Goal: Task Accomplishment & Management: Use online tool/utility

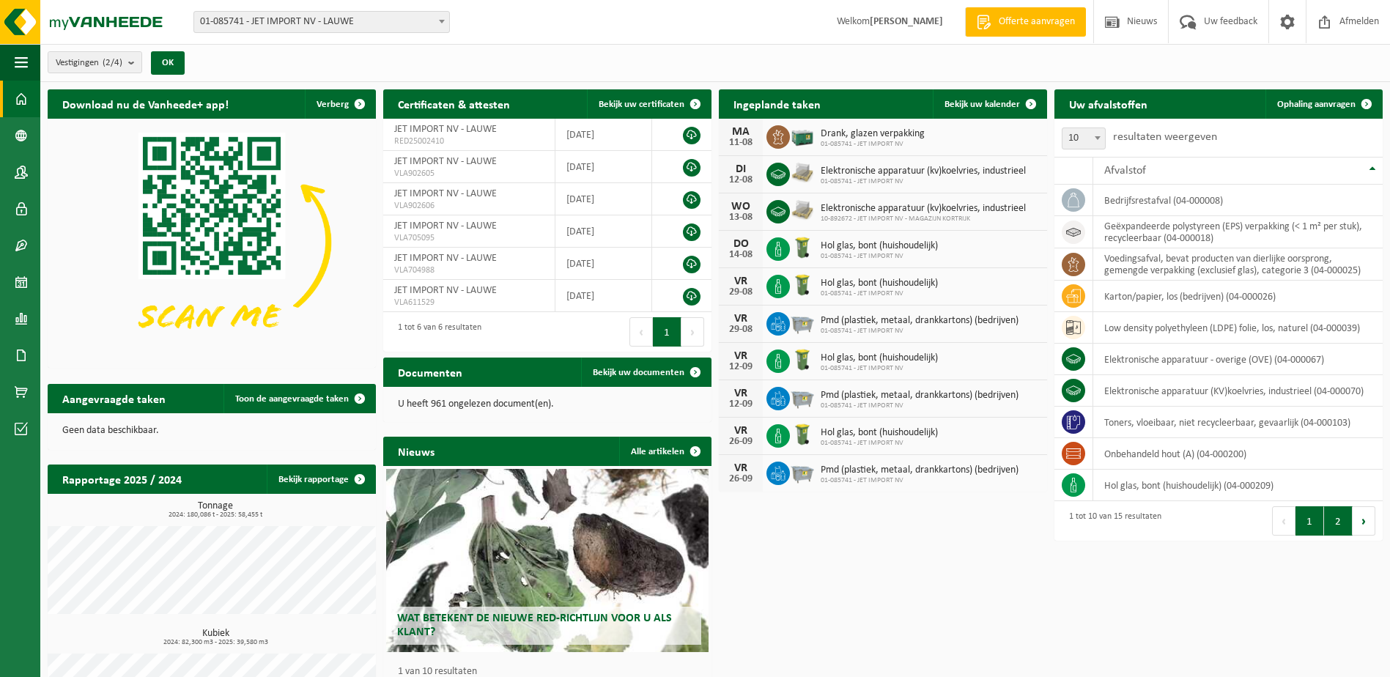
click at [1336, 523] on button "2" at bounding box center [1338, 520] width 29 height 29
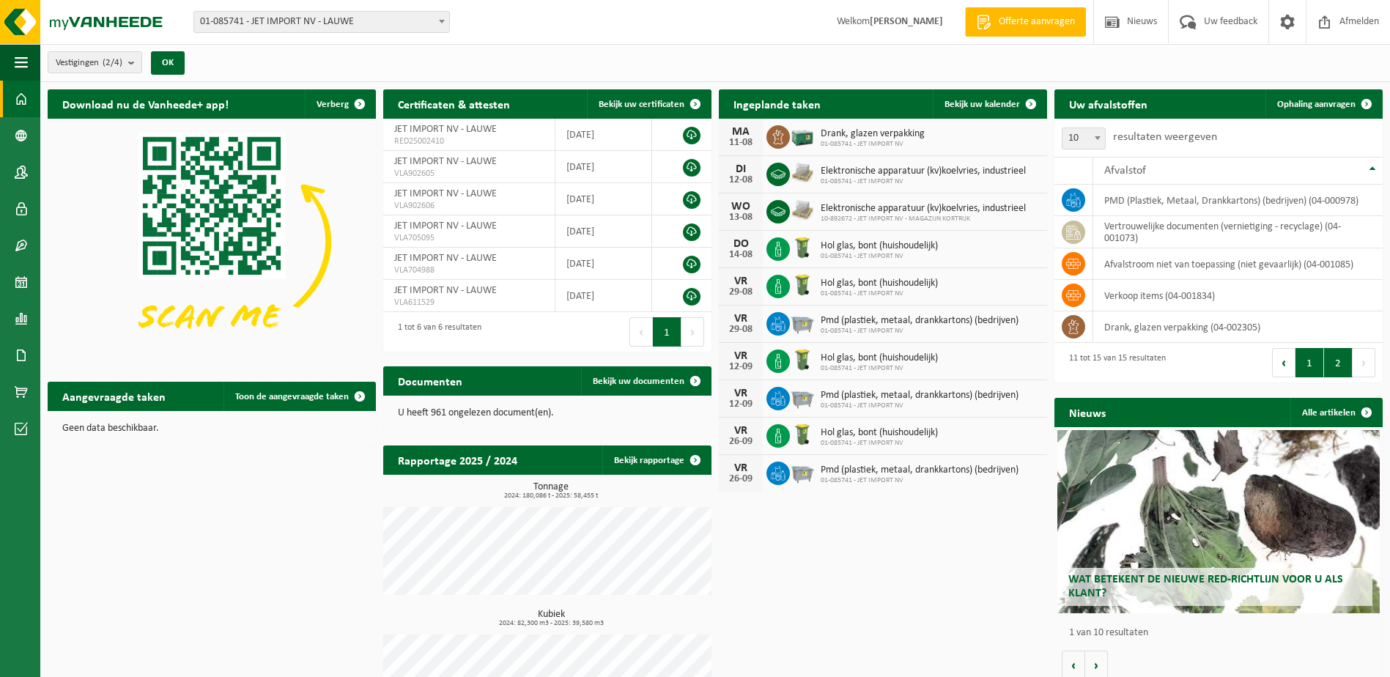
click at [1318, 366] on button "1" at bounding box center [1310, 362] width 29 height 29
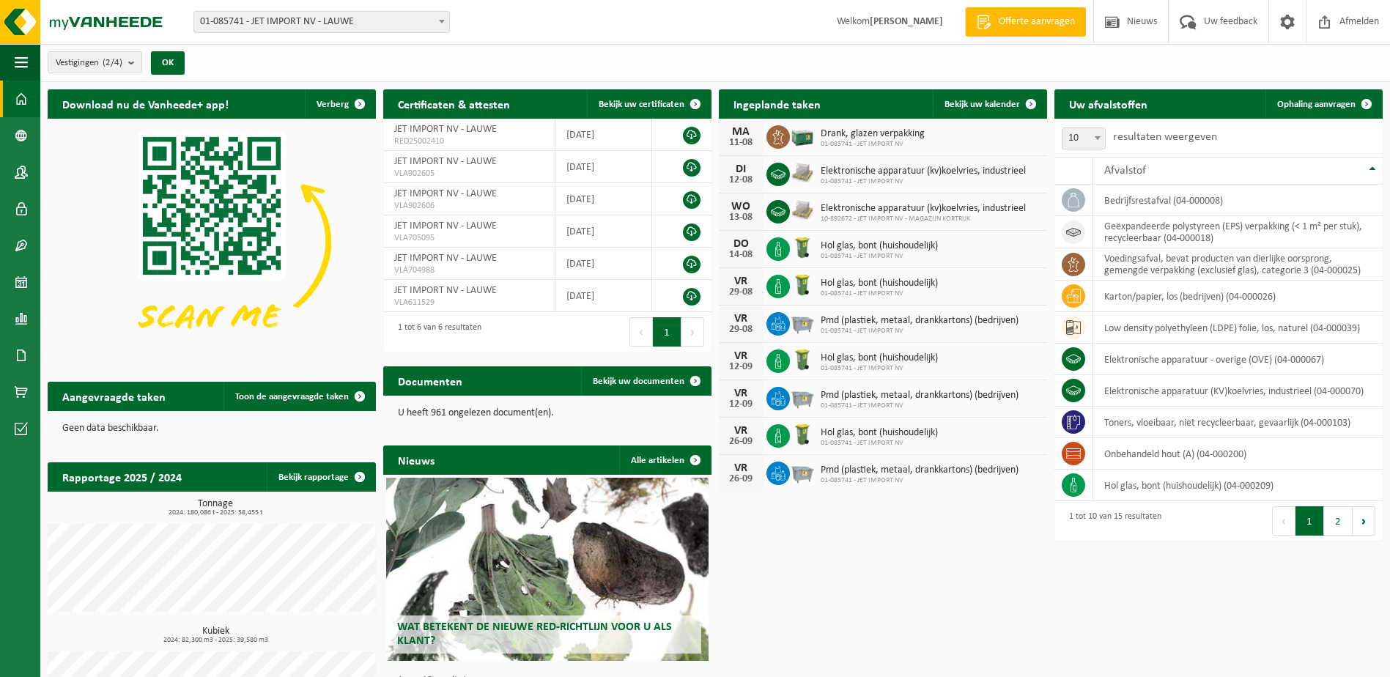
click at [742, 175] on div "12-08" at bounding box center [740, 180] width 29 height 10
drag, startPoint x: 742, startPoint y: 174, endPoint x: 738, endPoint y: 209, distance: 34.7
click at [738, 209] on div "WO" at bounding box center [740, 207] width 29 height 12
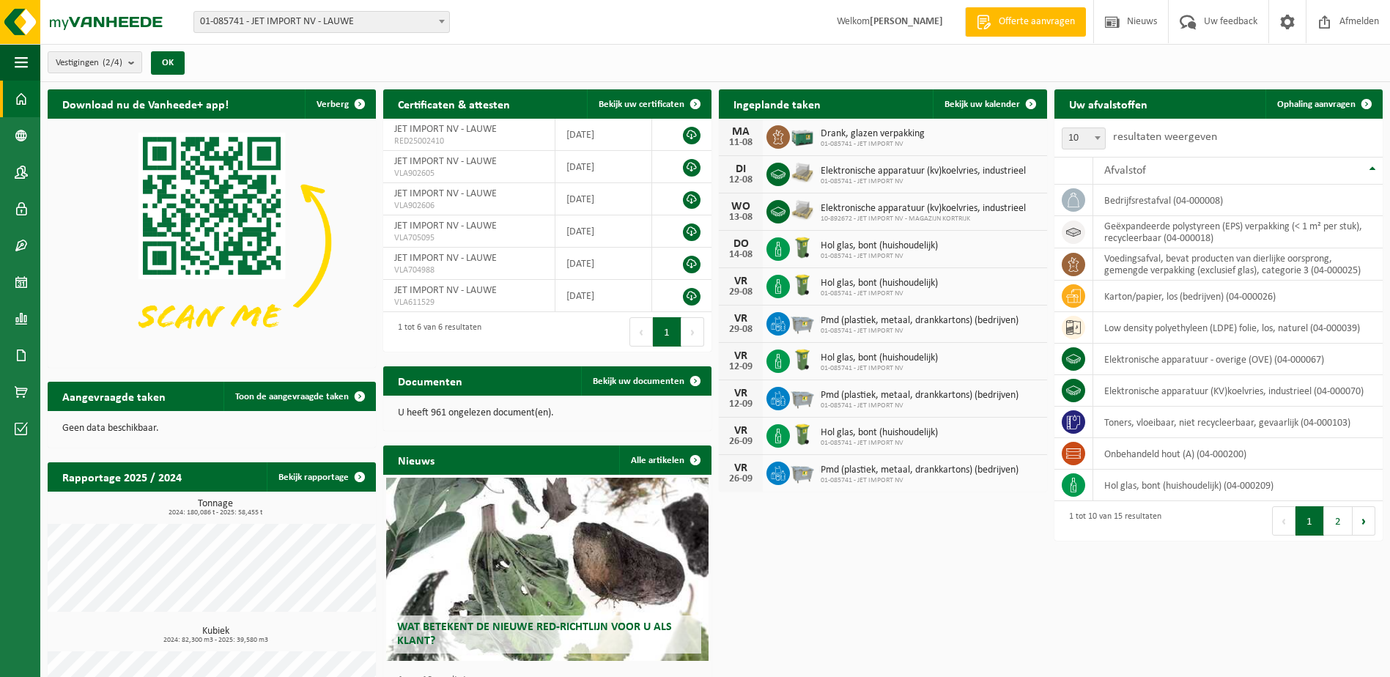
click at [904, 215] on span "10-892672 - JET IMPORT NV - MAGAZIJN KORTRIJK" at bounding box center [923, 219] width 205 height 9
click at [741, 215] on div "13-08" at bounding box center [740, 218] width 29 height 10
drag, startPoint x: 741, startPoint y: 215, endPoint x: 841, endPoint y: 212, distance: 100.4
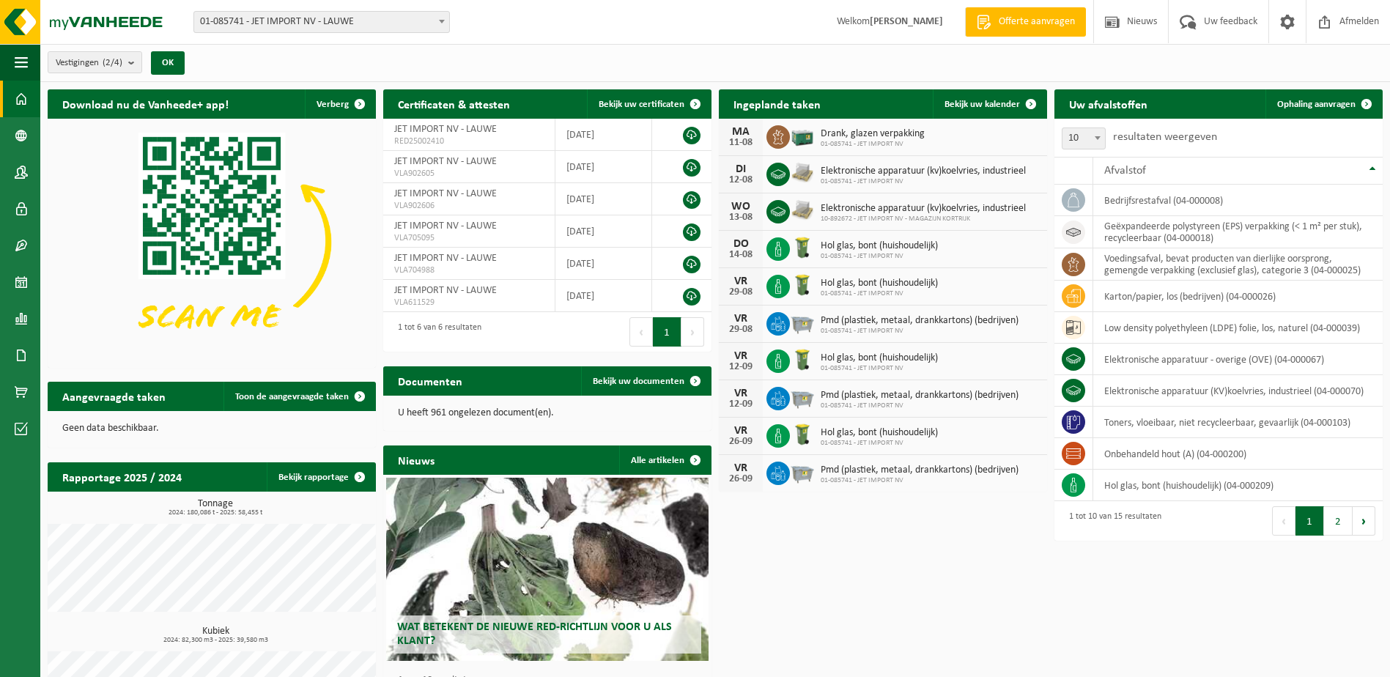
click at [841, 212] on span "Elektronische apparatuur (kv)koelvries, industrieel" at bounding box center [923, 209] width 205 height 12
click at [842, 212] on span "Elektronische apparatuur (kv)koelvries, industrieel" at bounding box center [923, 209] width 205 height 12
click at [838, 212] on span "Elektronische apparatuur (kv)koelvries, industrieel" at bounding box center [923, 209] width 205 height 12
drag, startPoint x: 981, startPoint y: 220, endPoint x: 725, endPoint y: 199, distance: 257.4
click at [725, 199] on div "WO 13-08 Elektronische apparatuur (kv)koelvries, industrieel 10-892672 - JET IM…" at bounding box center [883, 211] width 328 height 37
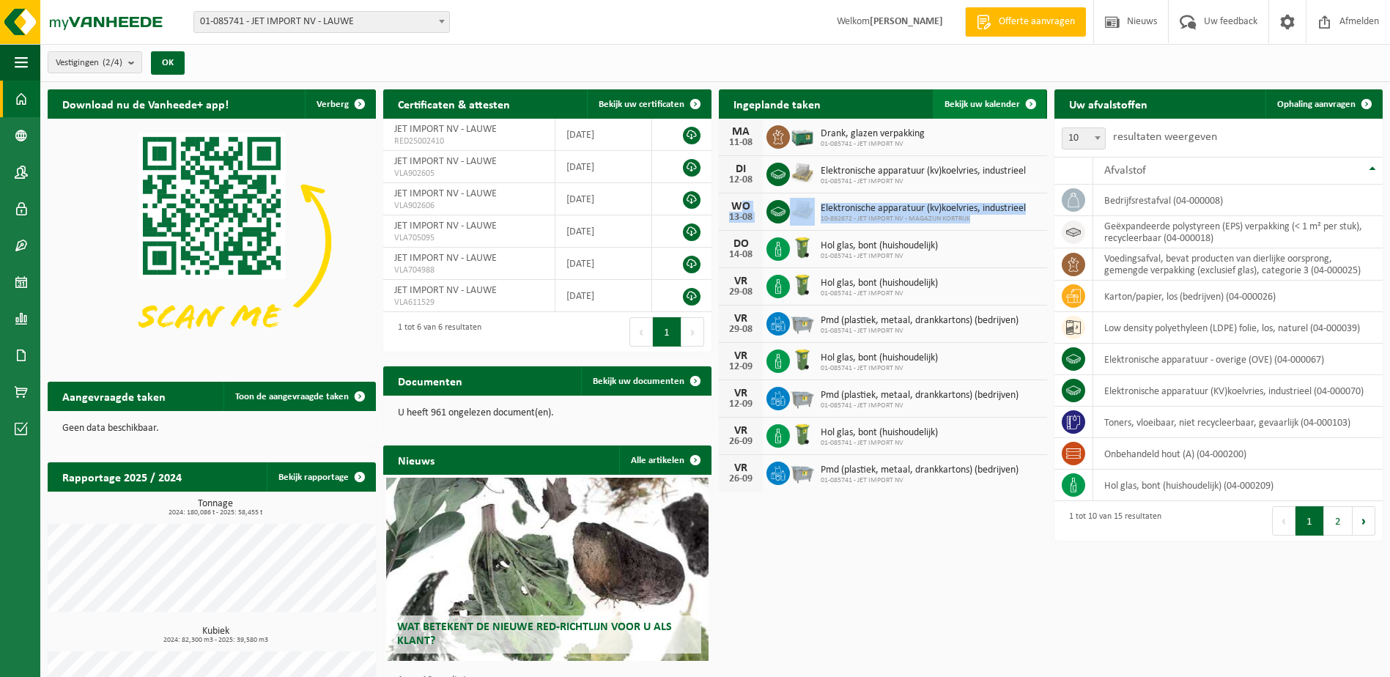
click at [968, 103] on span "Bekijk uw kalender" at bounding box center [982, 105] width 75 height 10
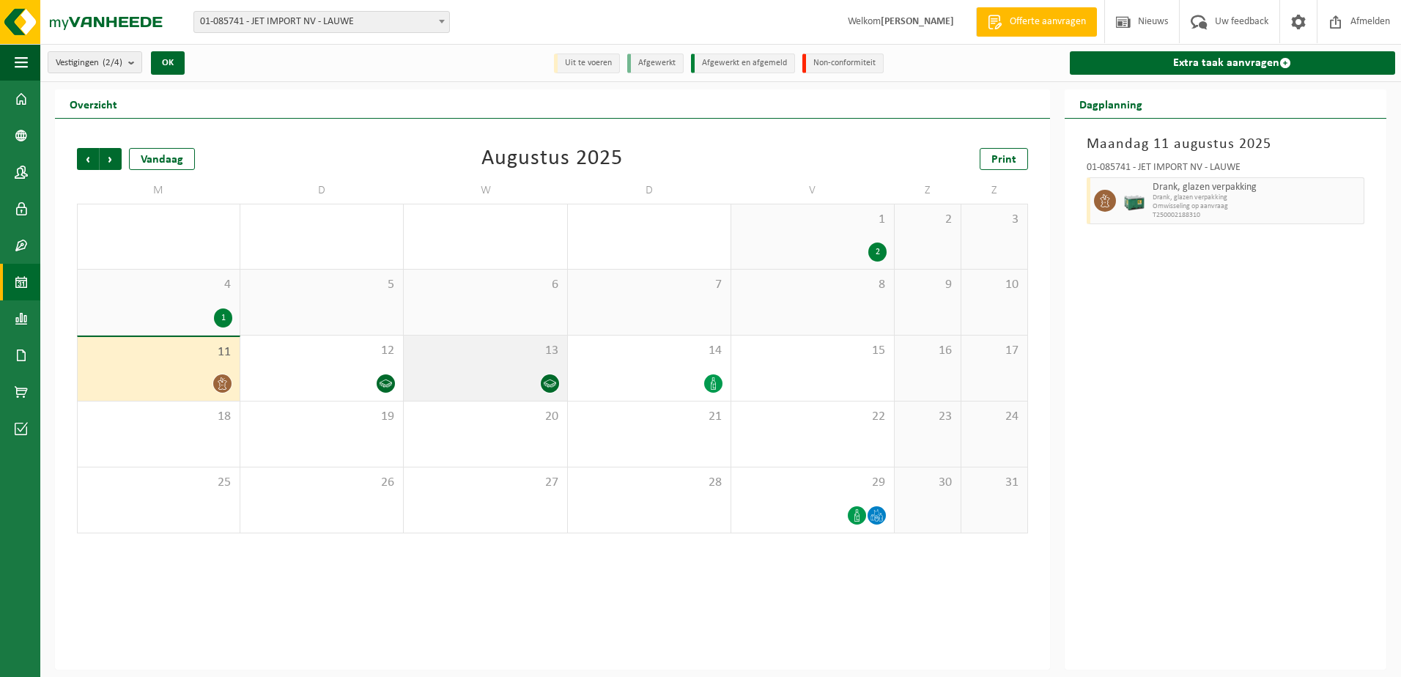
click at [551, 381] on icon at bounding box center [550, 383] width 12 height 12
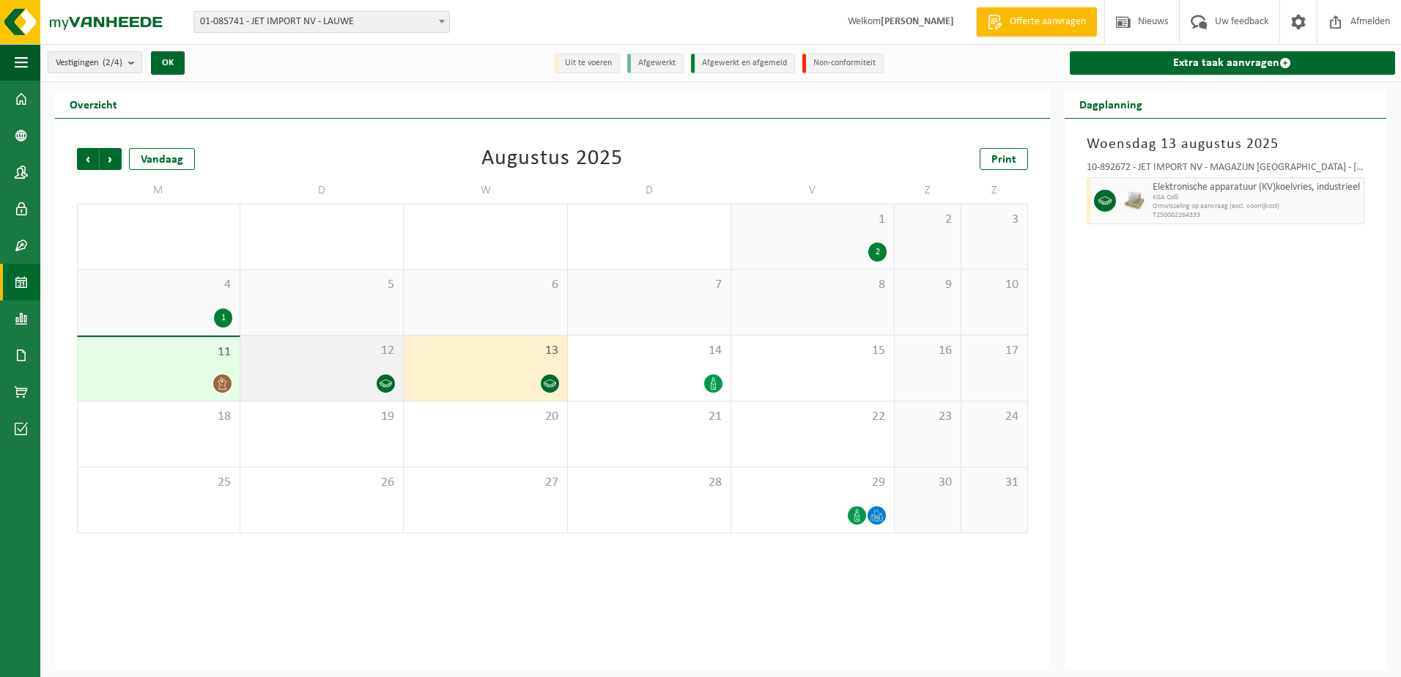
click at [325, 374] on div at bounding box center [322, 384] width 148 height 20
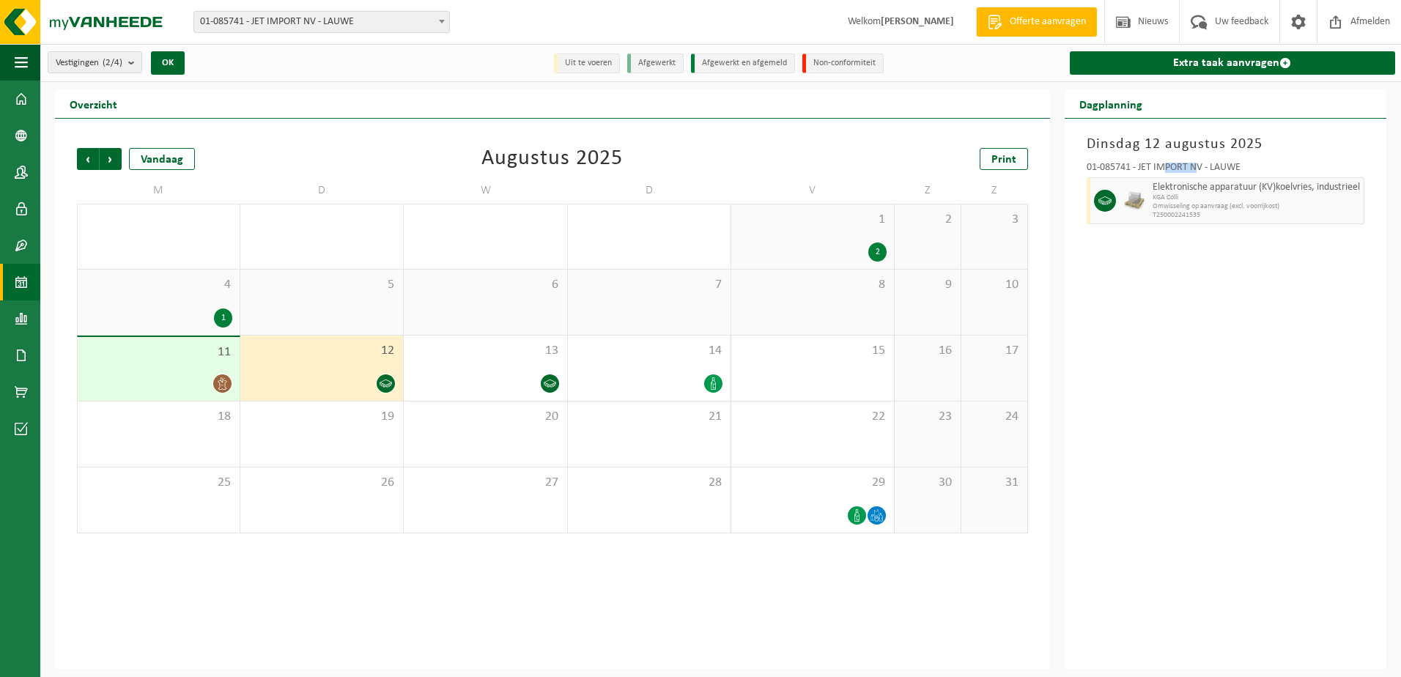
drag, startPoint x: 1197, startPoint y: 166, endPoint x: 1164, endPoint y: 166, distance: 33.0
click at [1164, 166] on div "01-085741 - JET IMPORT NV - LAUWE" at bounding box center [1226, 170] width 278 height 15
click at [494, 359] on div "13" at bounding box center [485, 368] width 163 height 65
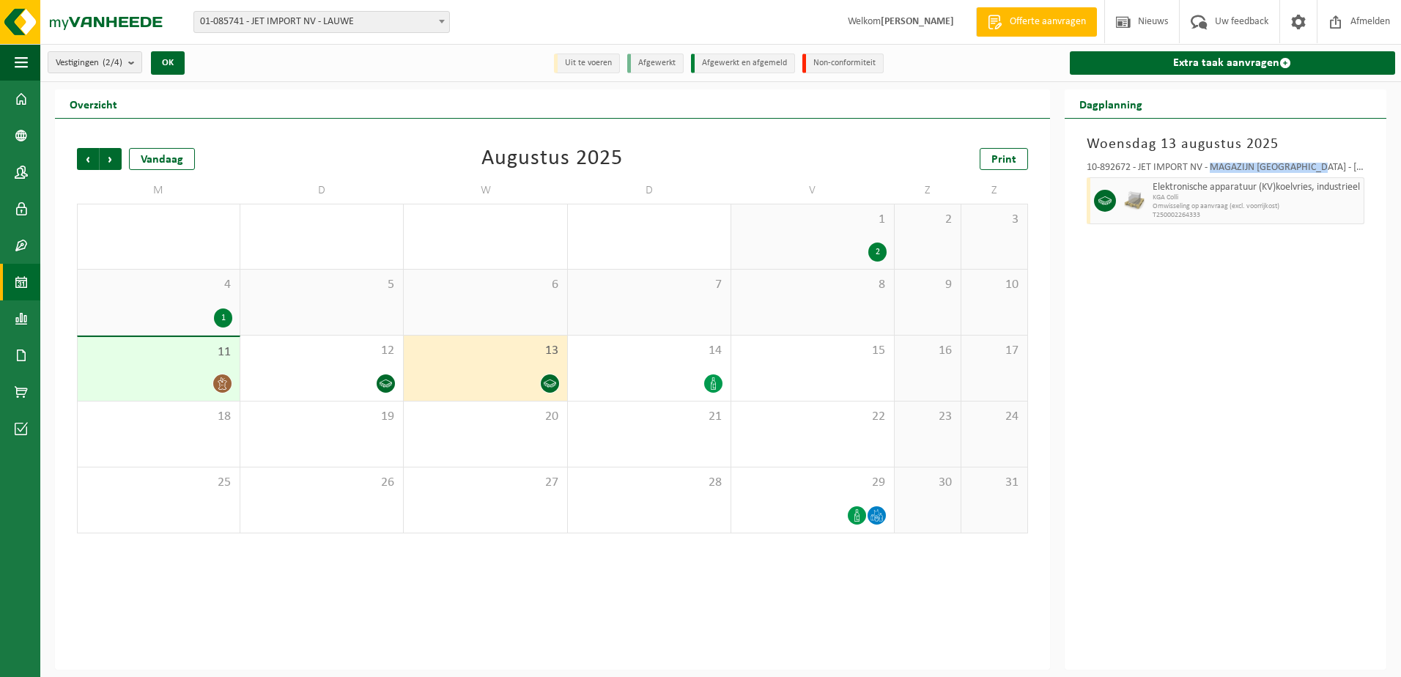
drag, startPoint x: 1315, startPoint y: 167, endPoint x: 1211, endPoint y: 164, distance: 104.1
click at [1211, 164] on div "10-892672 - JET IMPORT NV - MAGAZIJN [GEOGRAPHIC_DATA] - [GEOGRAPHIC_DATA]" at bounding box center [1226, 170] width 278 height 15
click at [1279, 397] on div "[DATE] 10-892672 - JET IMPORT NV - MAGAZIJN KORTRIJK - KORTRIJK Elektronische a…" at bounding box center [1226, 394] width 322 height 551
click at [723, 382] on div at bounding box center [714, 384] width 20 height 20
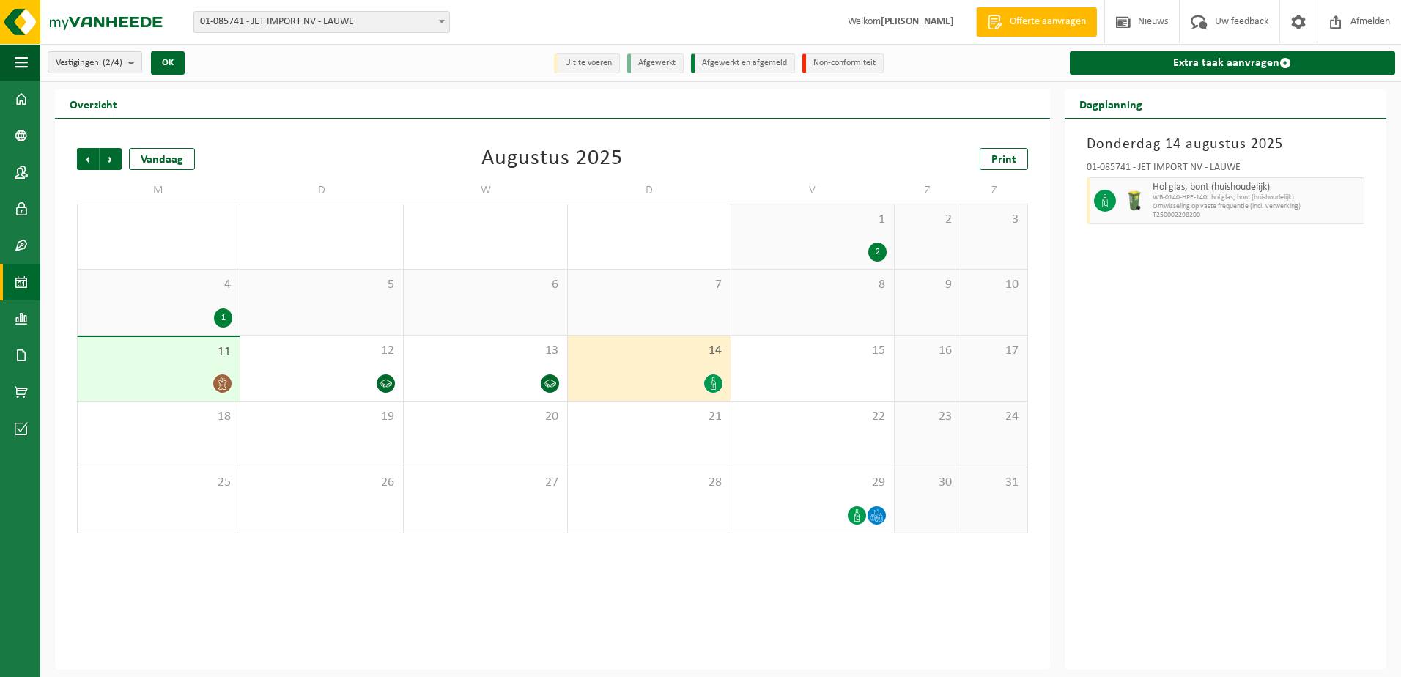
click at [195, 353] on span "11" at bounding box center [158, 352] width 147 height 16
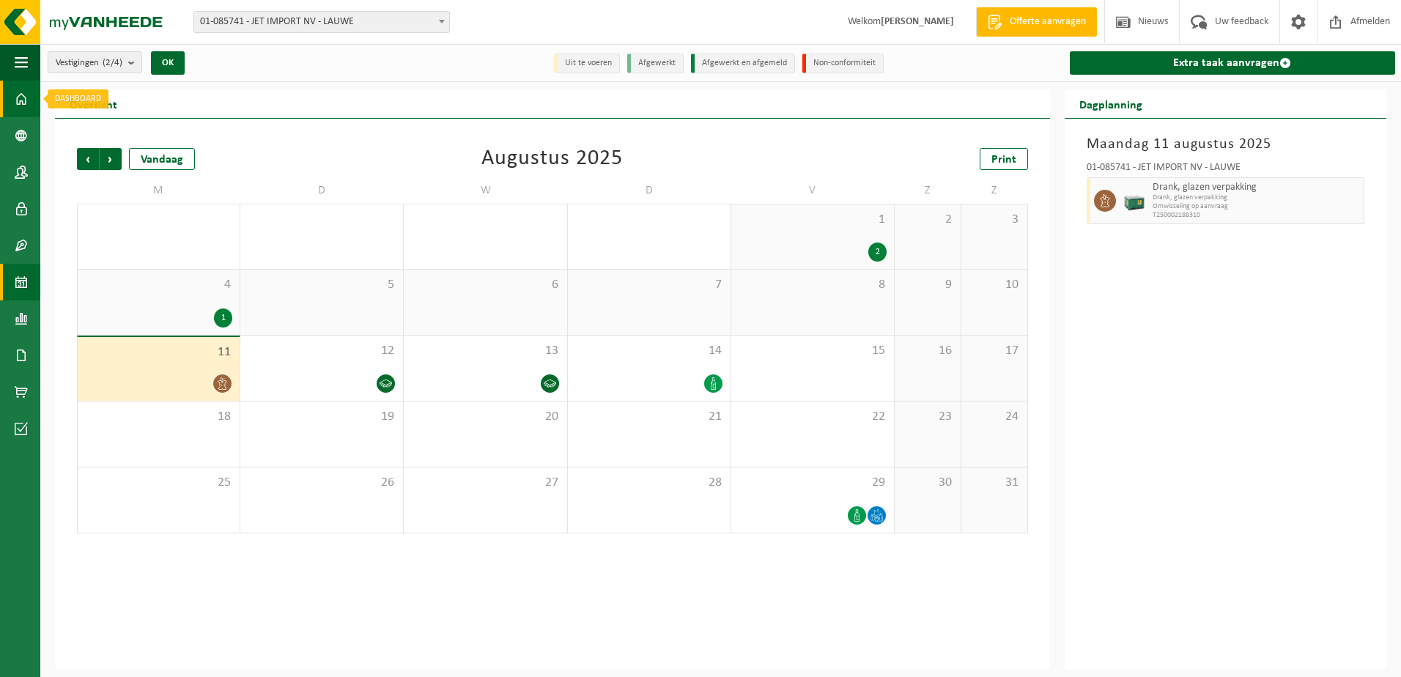
click at [24, 95] on span at bounding box center [21, 99] width 13 height 37
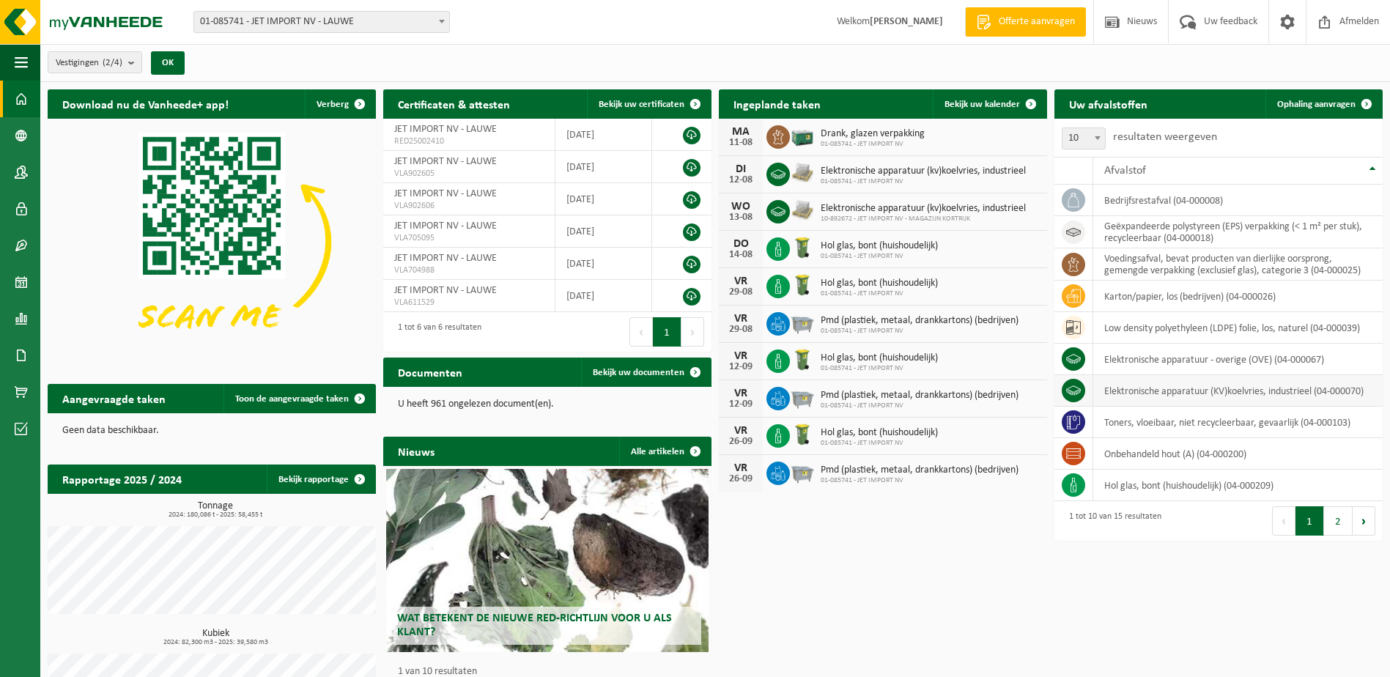
click at [1157, 390] on td "elektronische apparatuur (KV)koelvries, industrieel (04-000070)" at bounding box center [1237, 391] width 289 height 32
click at [1080, 391] on icon at bounding box center [1073, 390] width 15 height 15
click at [1077, 383] on icon at bounding box center [1073, 390] width 15 height 15
click at [1079, 396] on icon at bounding box center [1073, 390] width 15 height 15
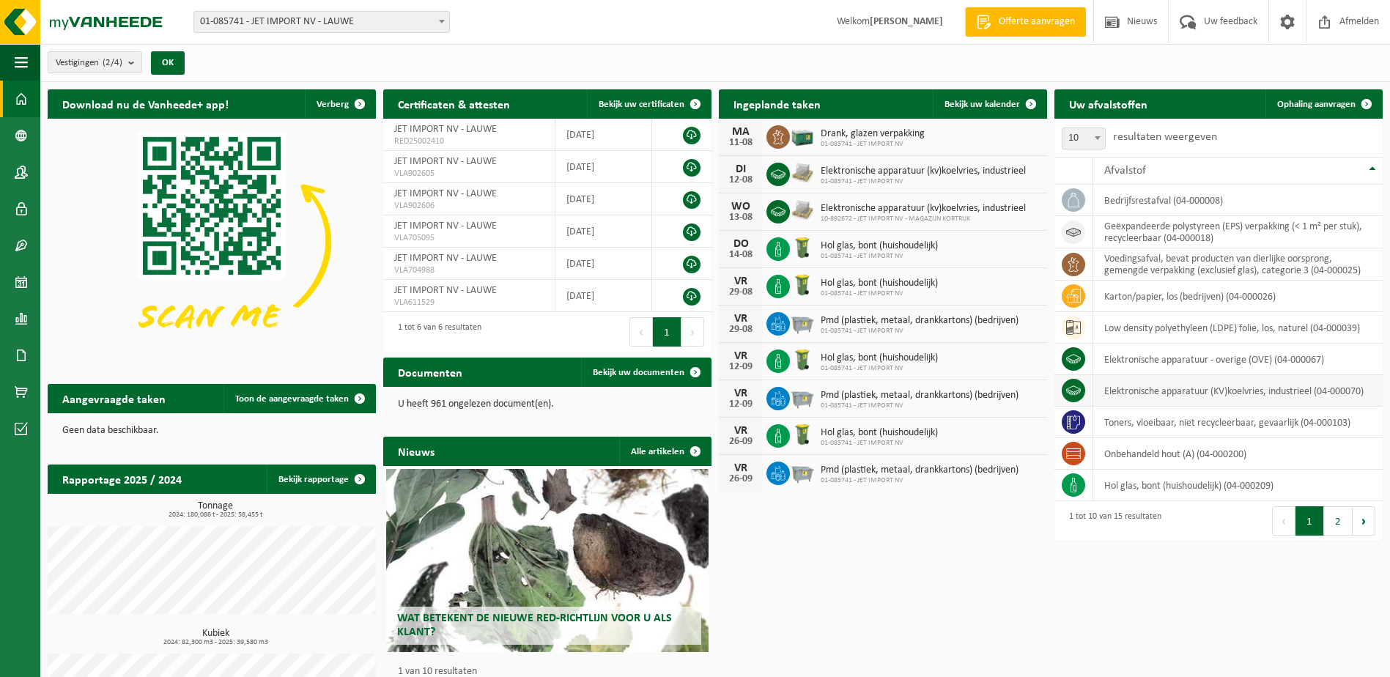
drag, startPoint x: 1079, startPoint y: 396, endPoint x: 1324, endPoint y: 383, distance: 245.8
click at [1325, 383] on td "elektronische apparatuur (KV)koelvries, industrieel (04-000070)" at bounding box center [1237, 391] width 289 height 32
click at [1330, 107] on span "Ophaling aanvragen" at bounding box center [1316, 105] width 78 height 10
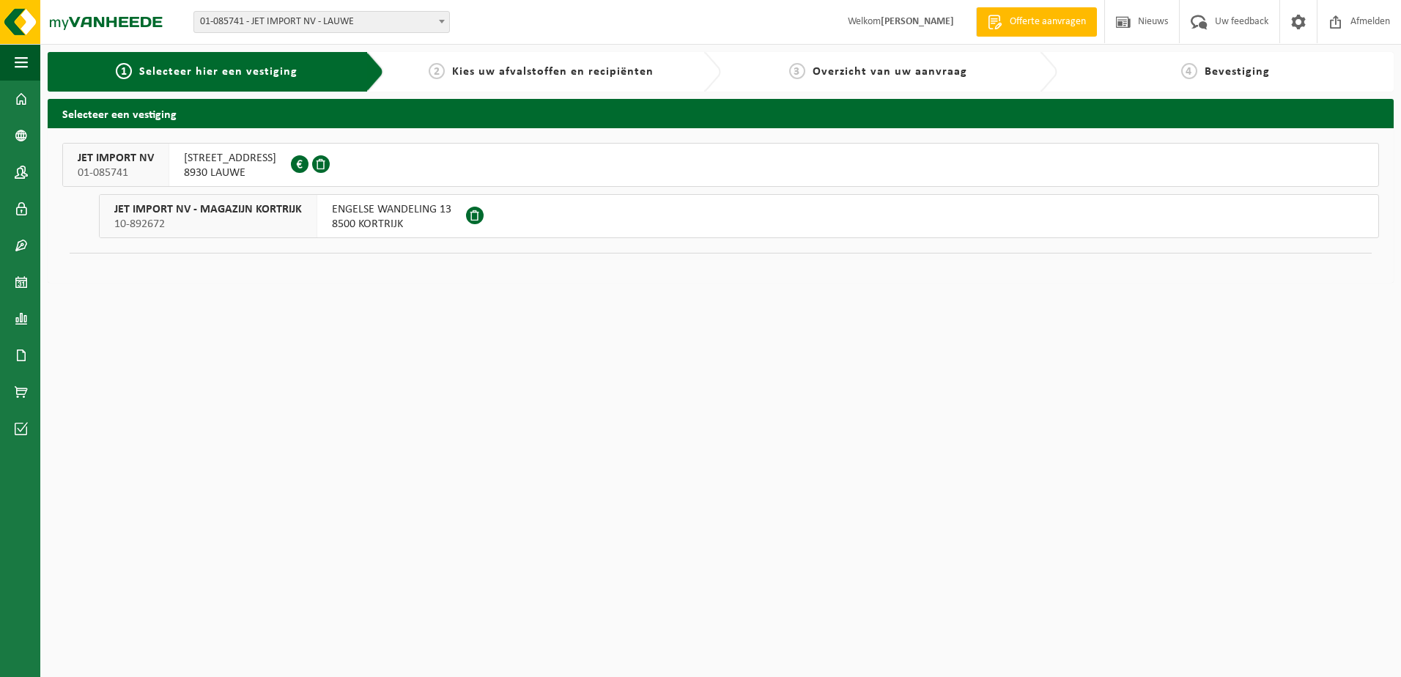
click at [417, 218] on span "8500 KORTRIJK" at bounding box center [391, 224] width 119 height 15
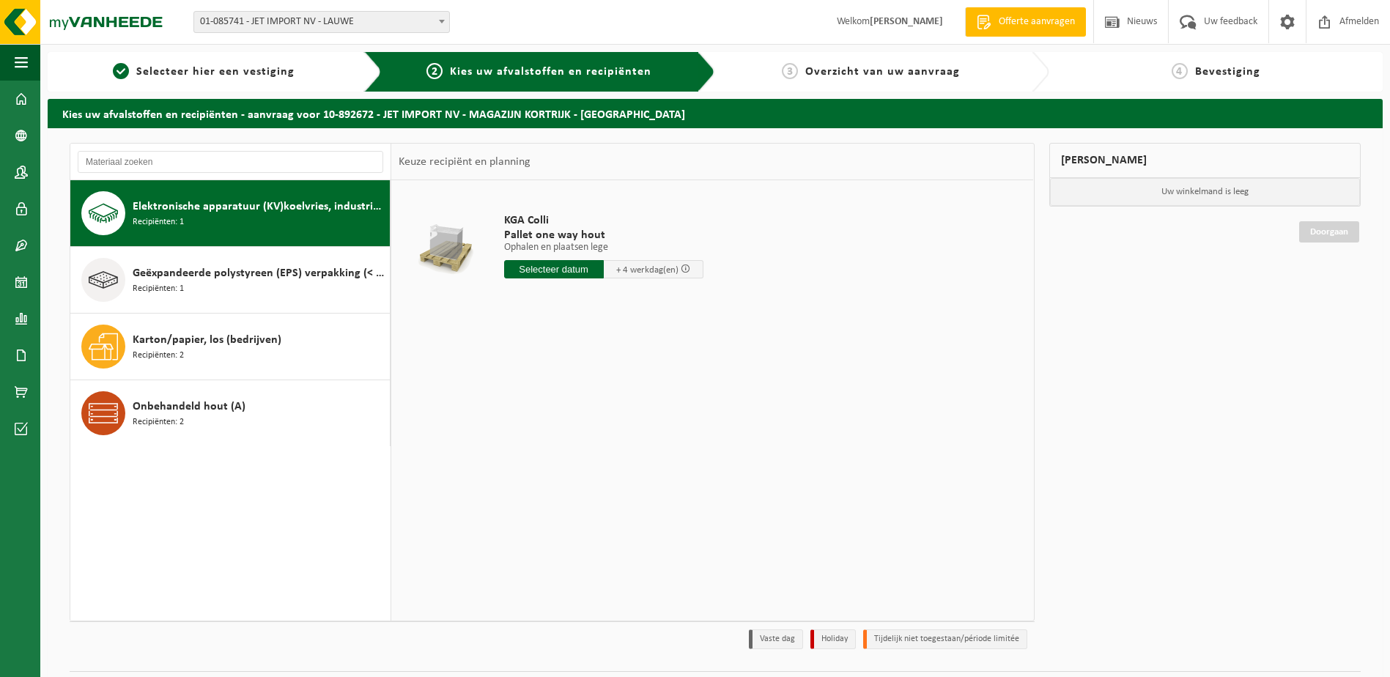
click at [191, 213] on span "Elektronische apparatuur (KV)koelvries, industrieel" at bounding box center [260, 207] width 254 height 18
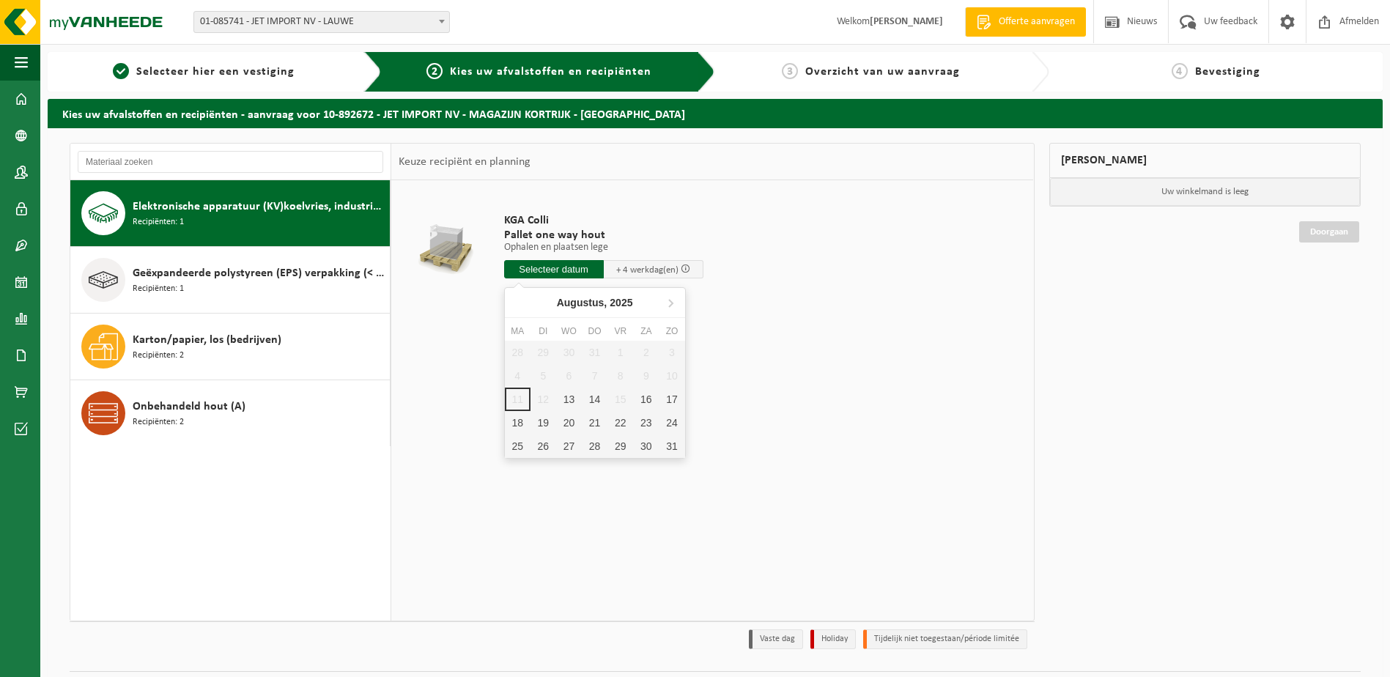
click at [532, 267] on input "text" at bounding box center [554, 269] width 100 height 18
click at [570, 401] on div "13" at bounding box center [569, 399] width 26 height 23
type input "Van 2025-08-13"
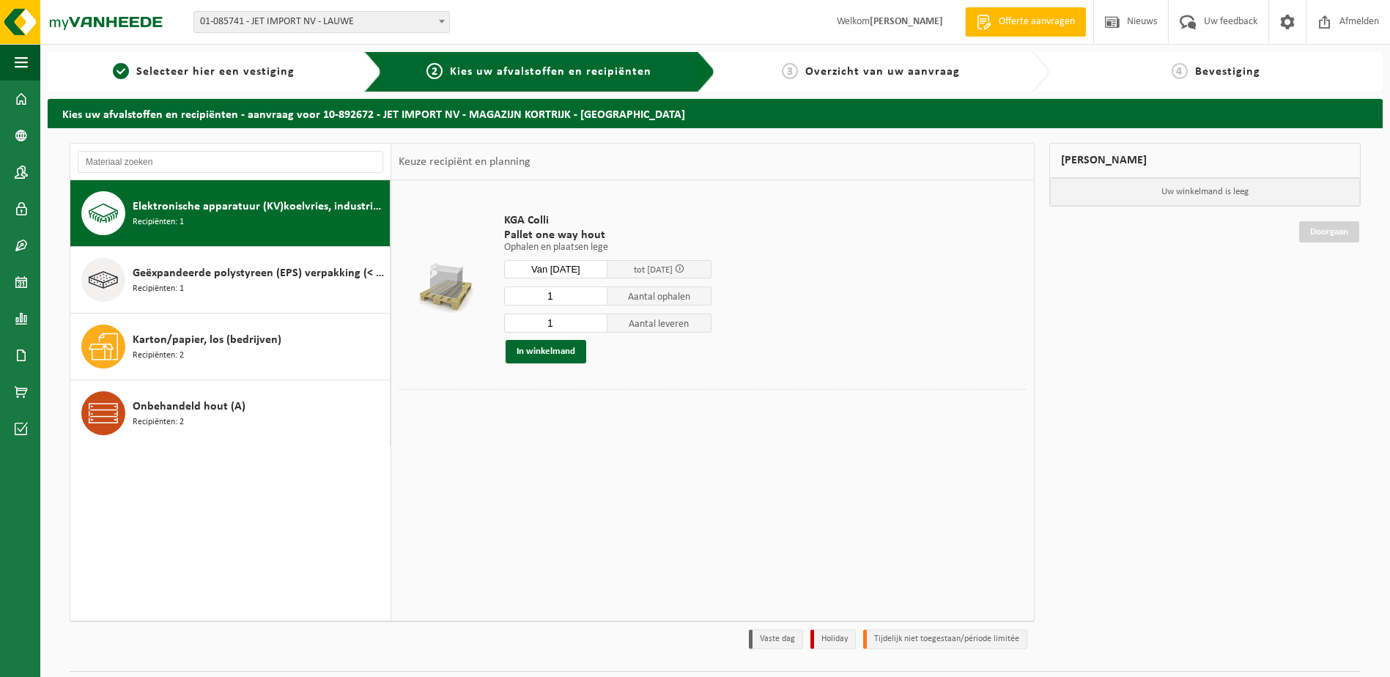
drag, startPoint x: 569, startPoint y: 300, endPoint x: 526, endPoint y: 300, distance: 43.2
click at [526, 300] on input "1" at bounding box center [556, 296] width 104 height 19
type input "30"
type input "0"
click at [561, 298] on input "30" at bounding box center [556, 296] width 104 height 19
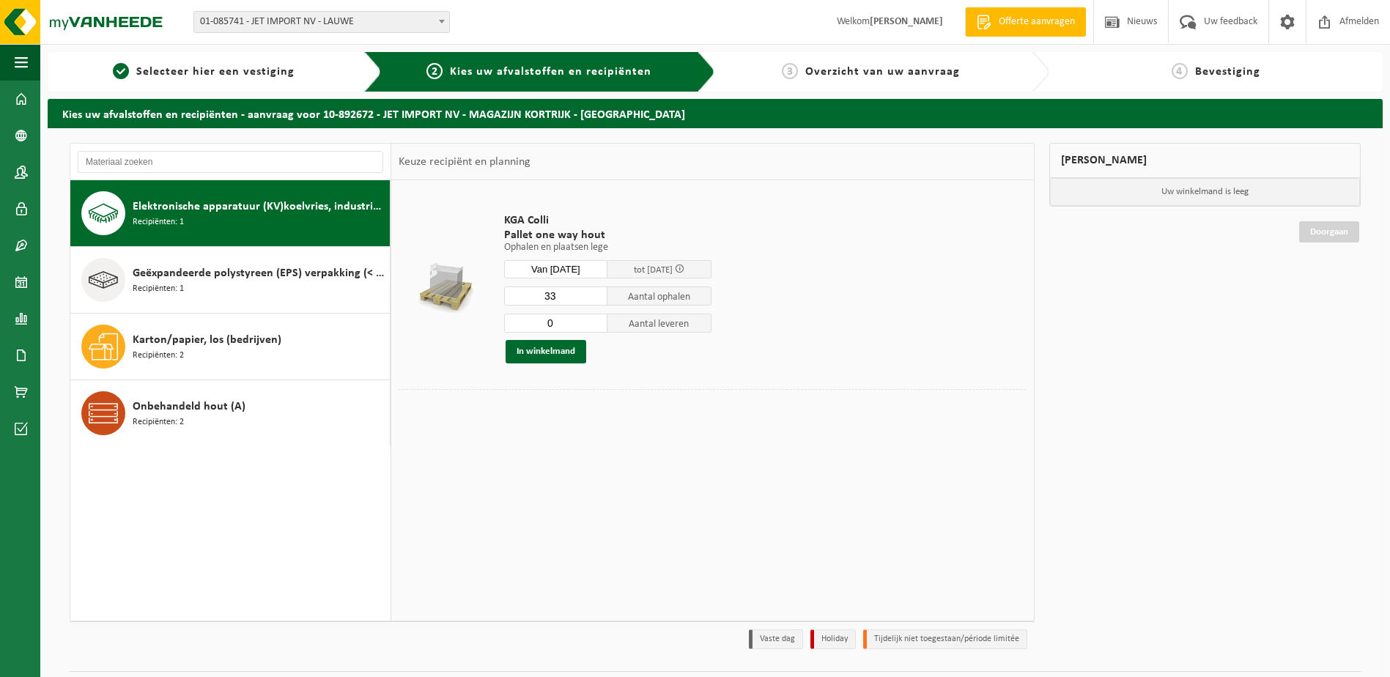
type input "33"
click at [821, 366] on td "KGA Colli Pallet one way hout Ophalen en plaatsen lege Ophalen en plaatsen lege…" at bounding box center [759, 289] width 533 height 202
click at [562, 352] on button "In winkelmand" at bounding box center [546, 351] width 81 height 23
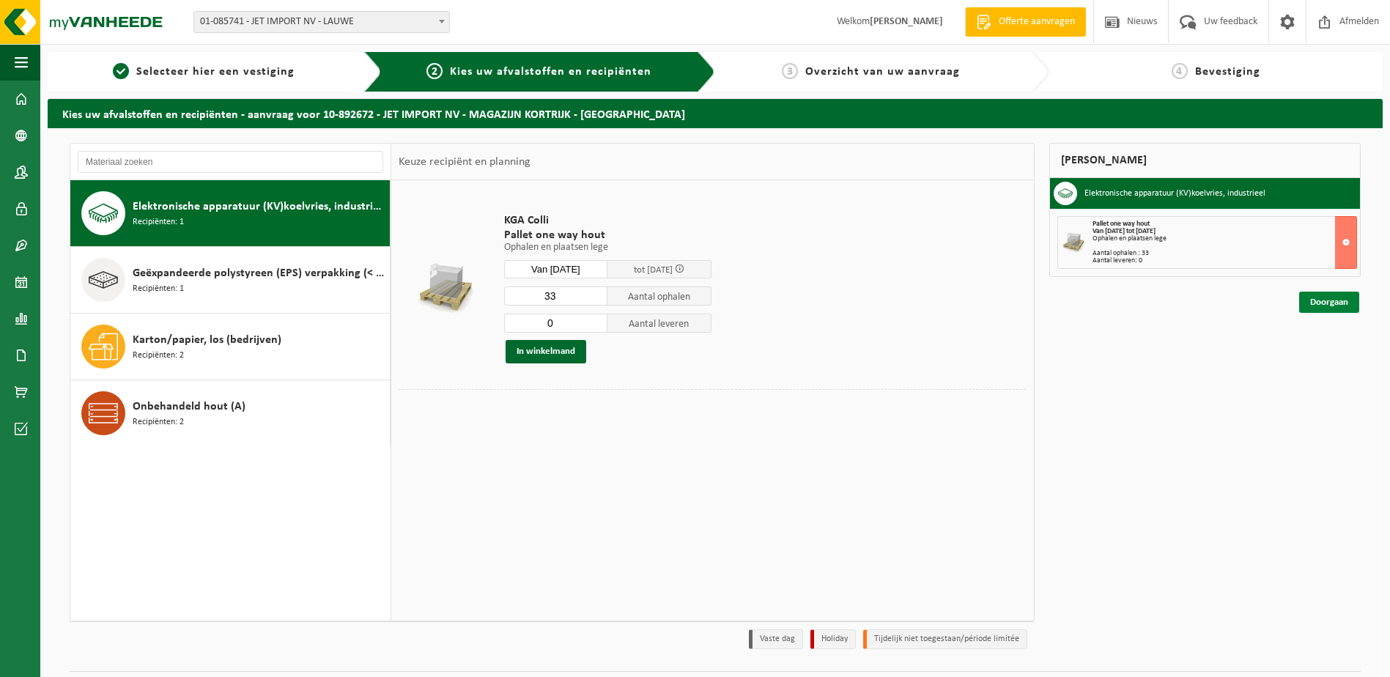
click at [1334, 303] on link "Doorgaan" at bounding box center [1329, 302] width 60 height 21
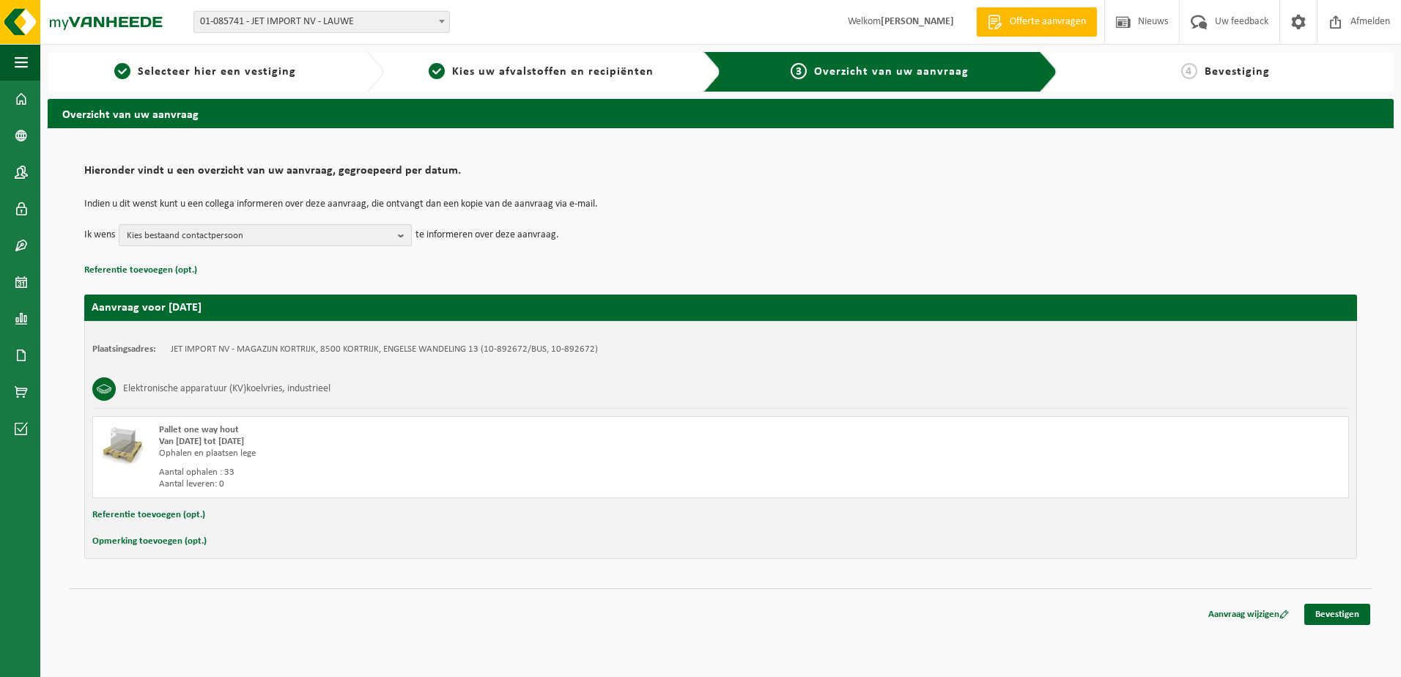
click at [394, 237] on button "Kies bestaand contactpersoon" at bounding box center [265, 235] width 293 height 22
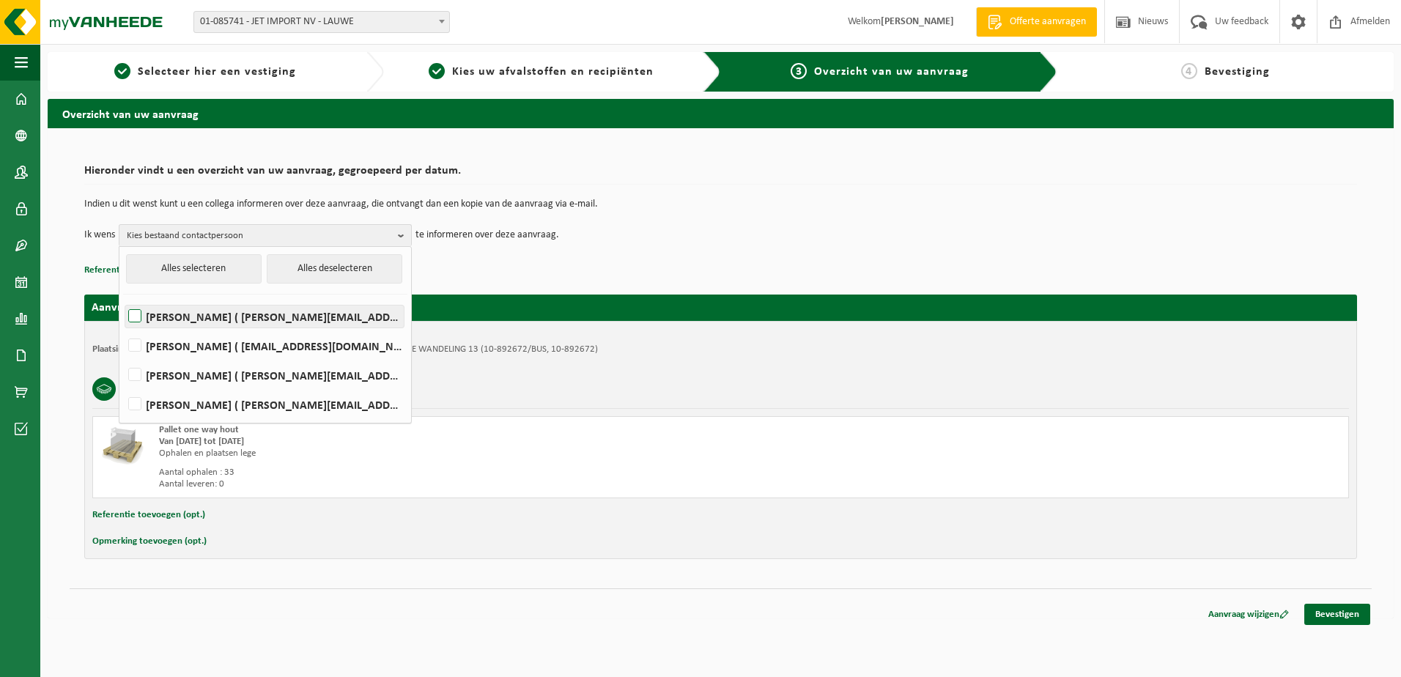
click at [139, 317] on label "Sven Bourry ( sven.bourry@jetimport.be )" at bounding box center [264, 317] width 278 height 22
click at [123, 298] on input "Sven Bourry ( sven.bourry@jetimport.be )" at bounding box center [122, 298] width 1 height 1
checkbox input "true"
click at [137, 377] on label "FRANKY VANNESTE ( franky.vanneste@jetimport.be )" at bounding box center [264, 375] width 278 height 22
click at [123, 357] on input "FRANKY VANNESTE ( franky.vanneste@jetimport.be )" at bounding box center [122, 356] width 1 height 1
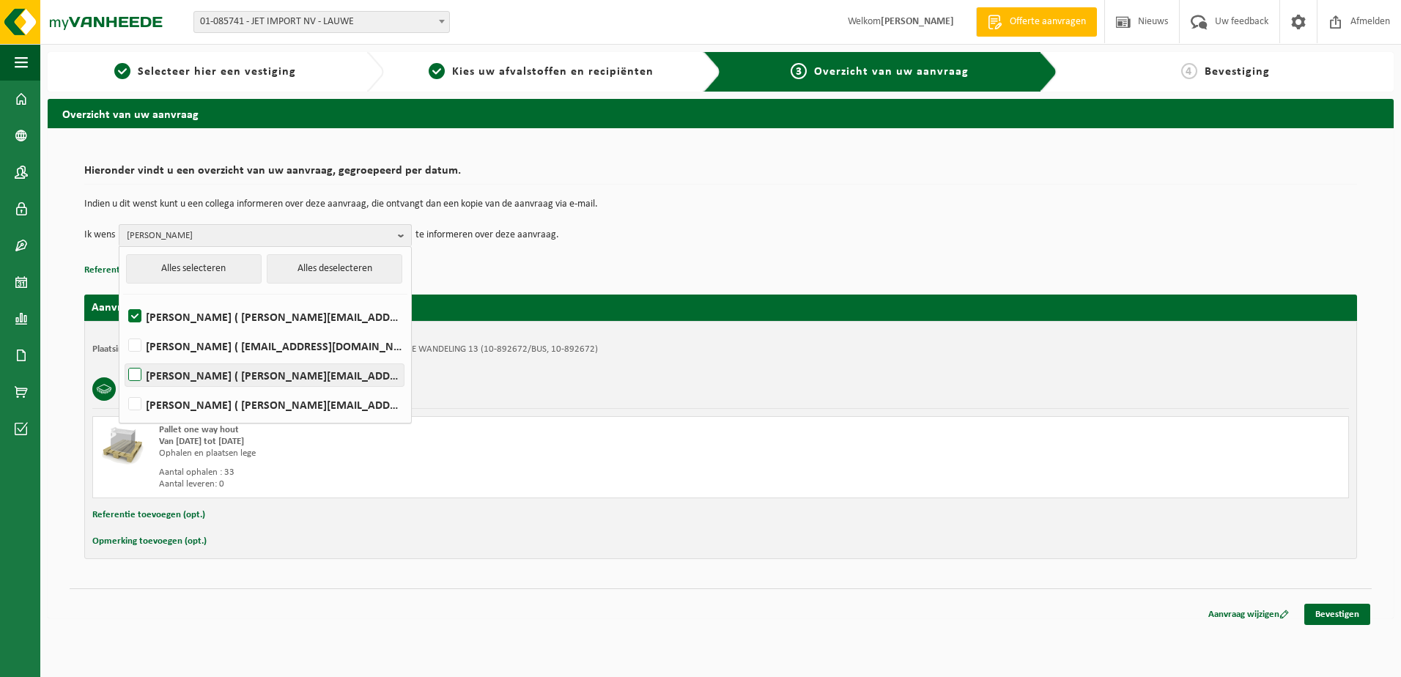
checkbox input "true"
click at [619, 260] on div "Hieronder vindt u een overzicht van uw aanvraag, gegroepeerd per datum. Indien …" at bounding box center [720, 219] width 1273 height 122
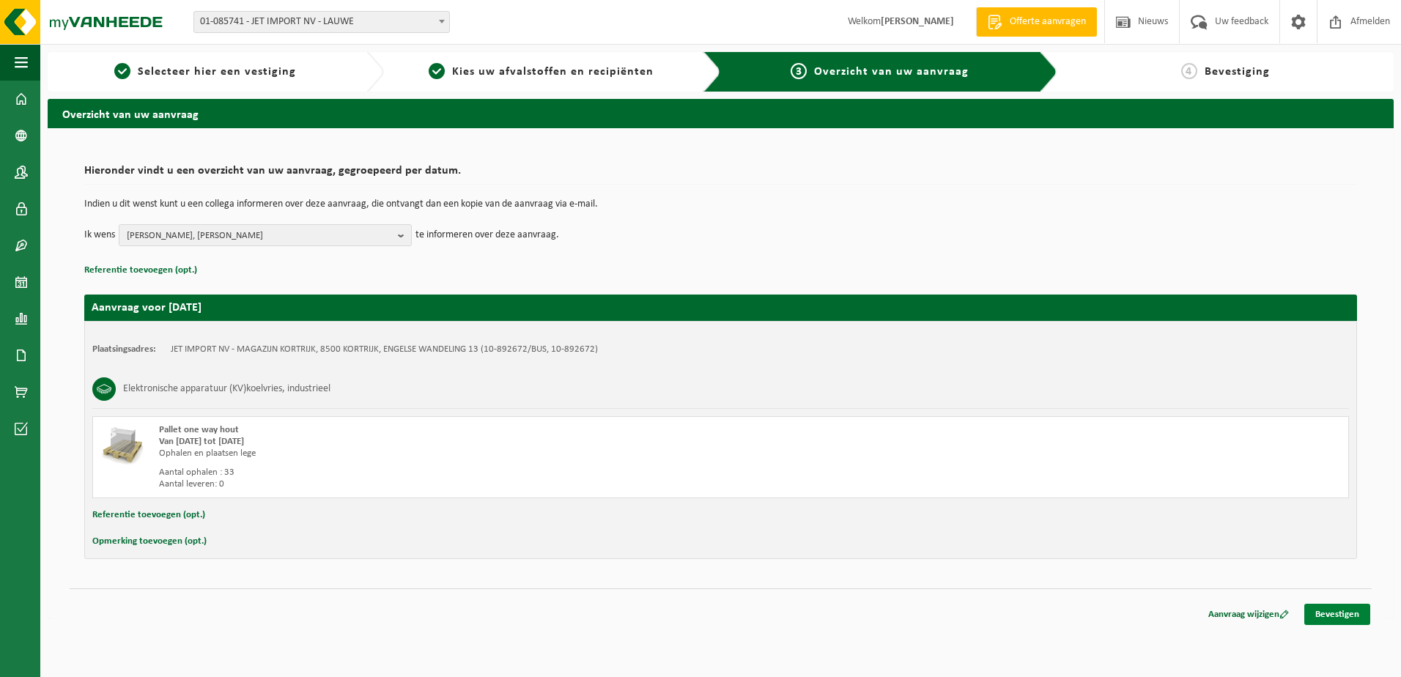
click at [1348, 613] on link "Bevestigen" at bounding box center [1337, 614] width 66 height 21
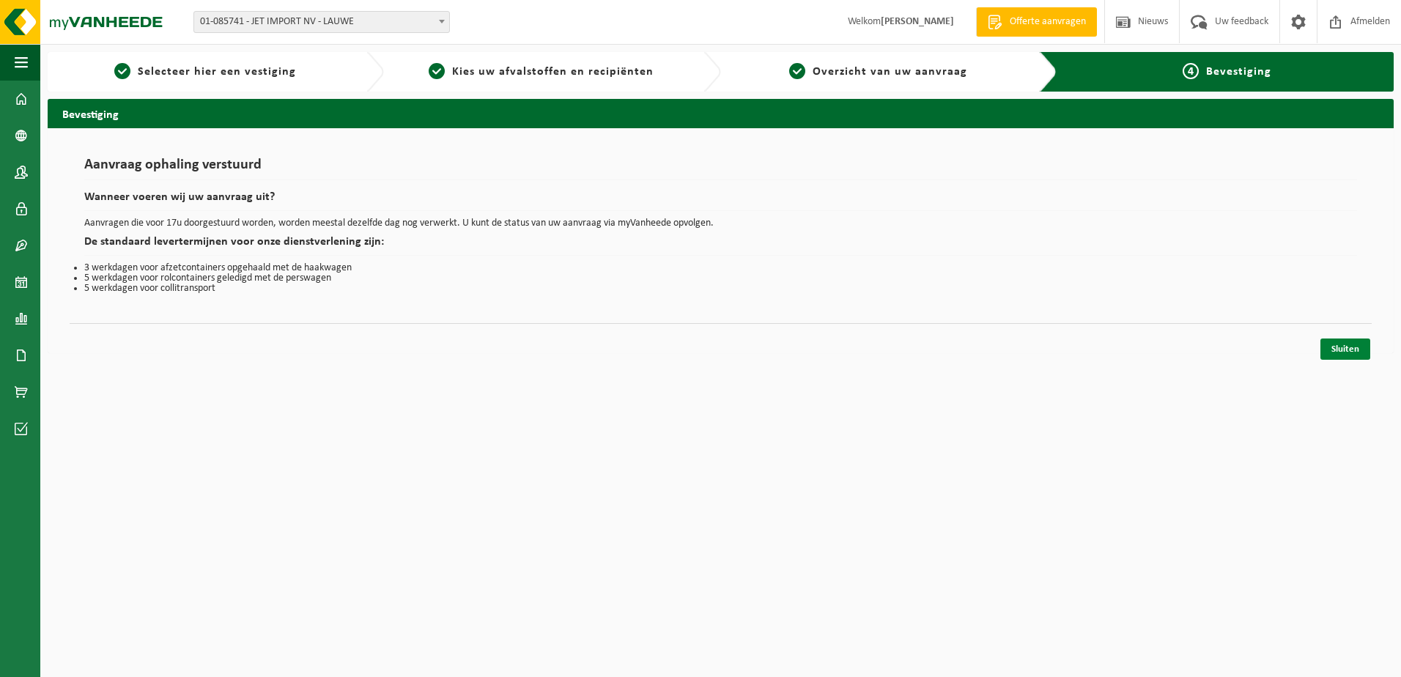
click at [1355, 344] on link "Sluiten" at bounding box center [1346, 349] width 50 height 21
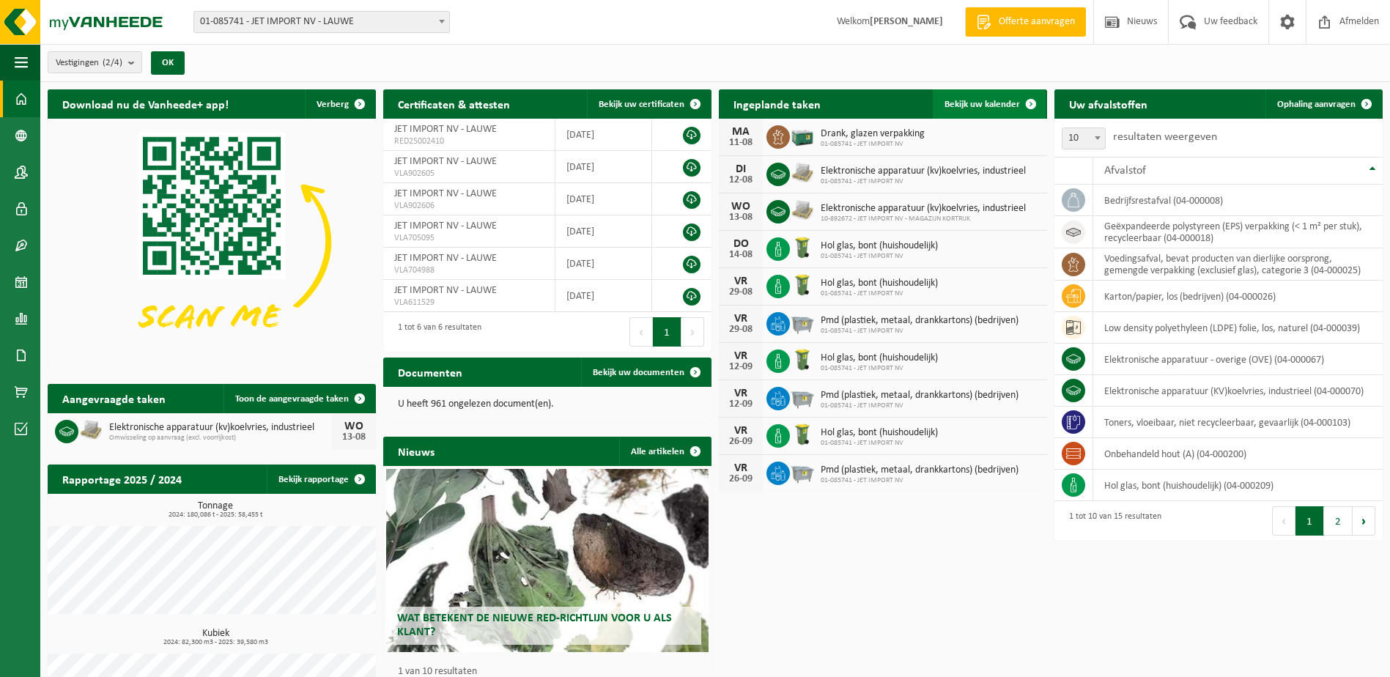
click at [975, 100] on span "Bekijk uw kalender" at bounding box center [982, 105] width 75 height 10
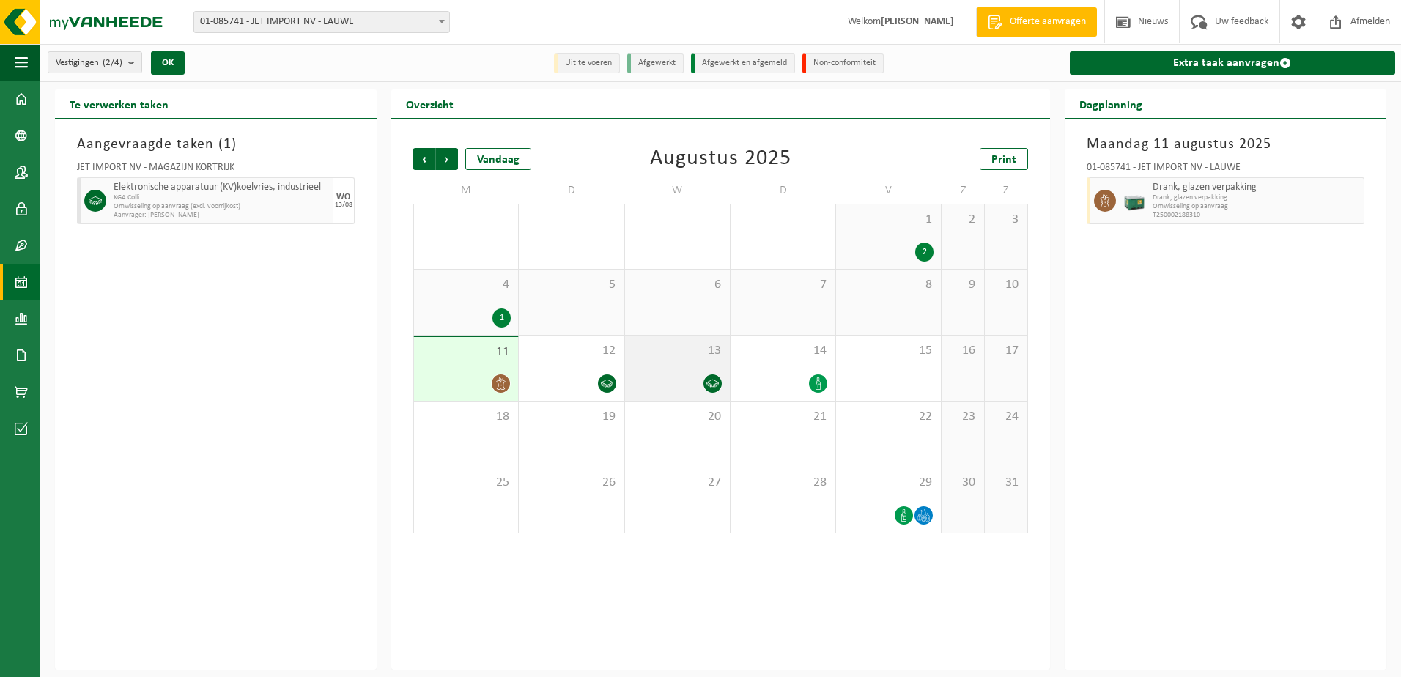
click at [708, 383] on icon at bounding box center [712, 383] width 12 height 12
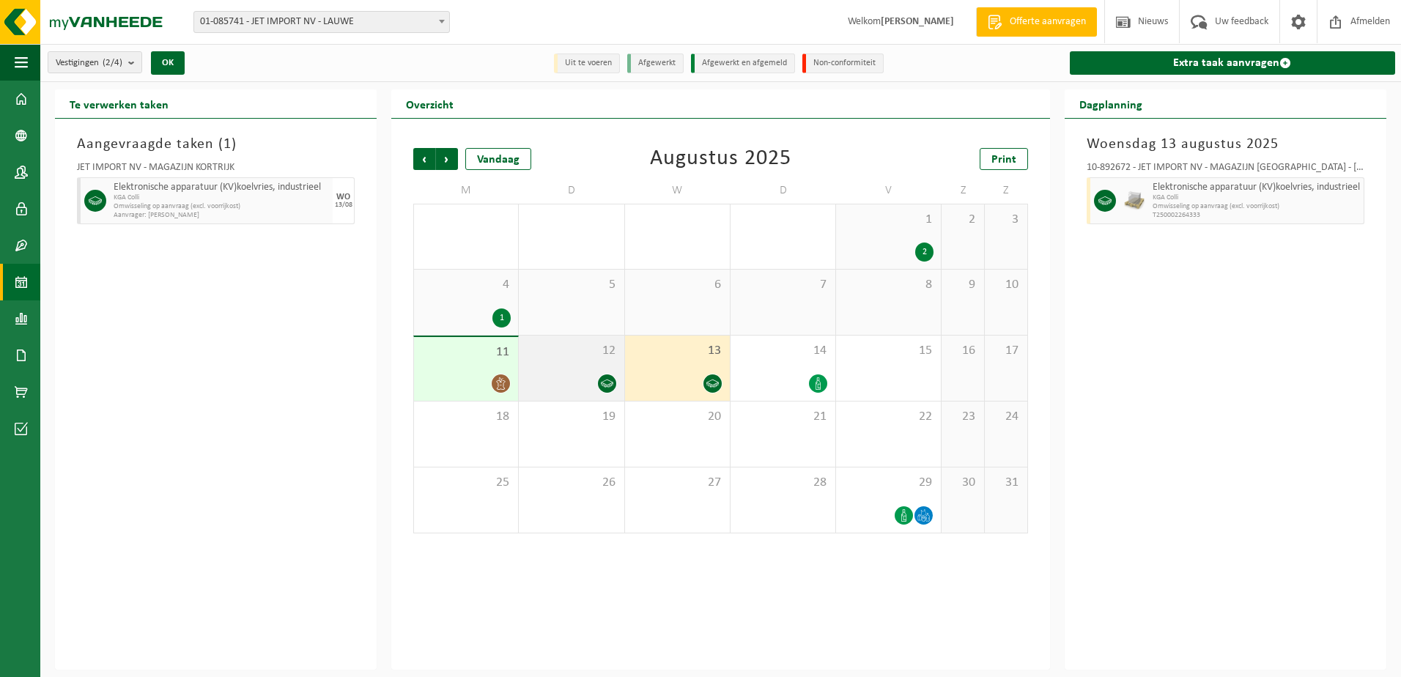
click at [560, 353] on span "12" at bounding box center [571, 351] width 90 height 16
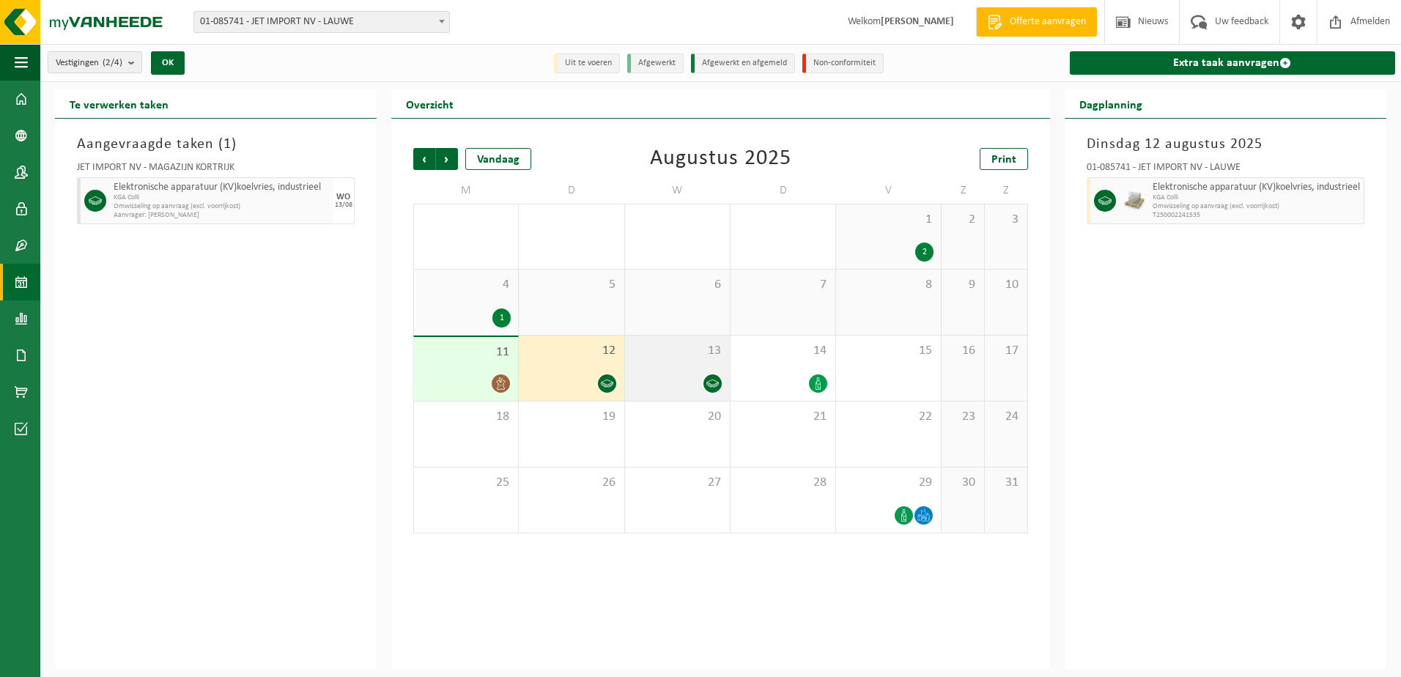
click at [695, 362] on div "13" at bounding box center [677, 368] width 105 height 65
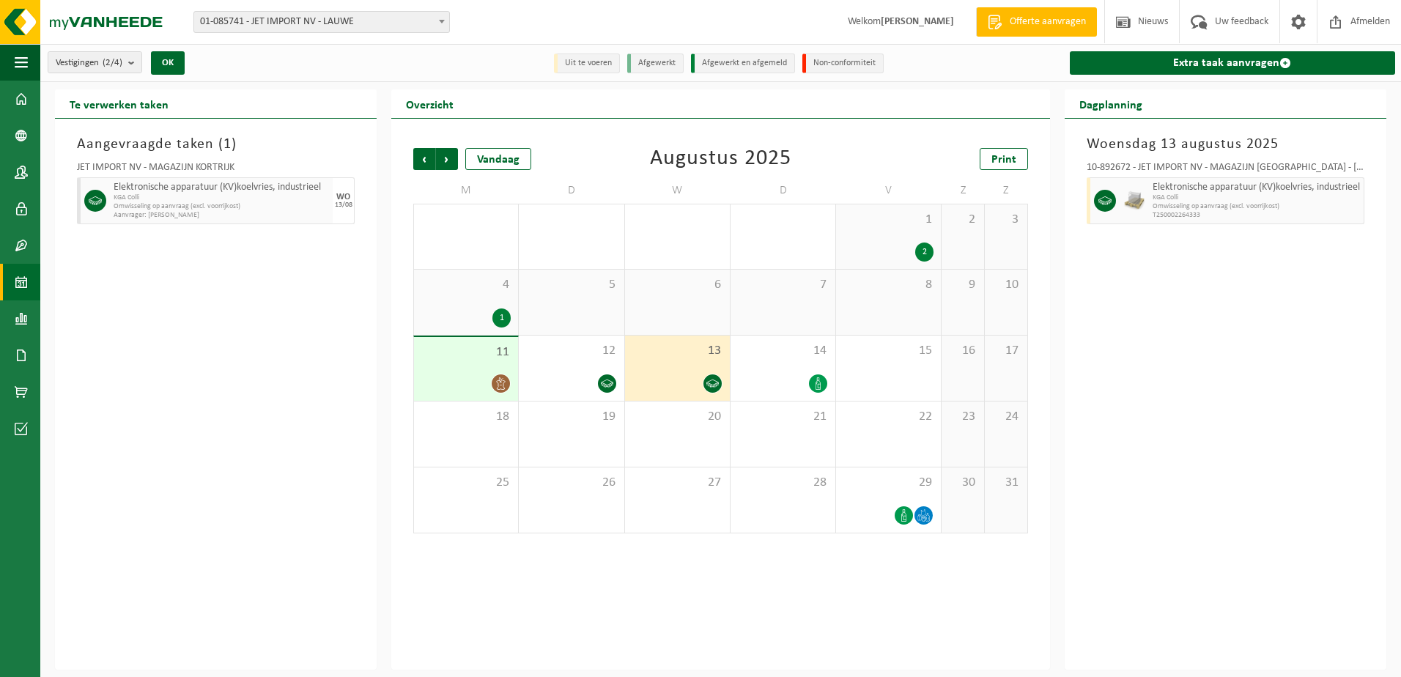
click at [690, 369] on div "13" at bounding box center [677, 368] width 105 height 65
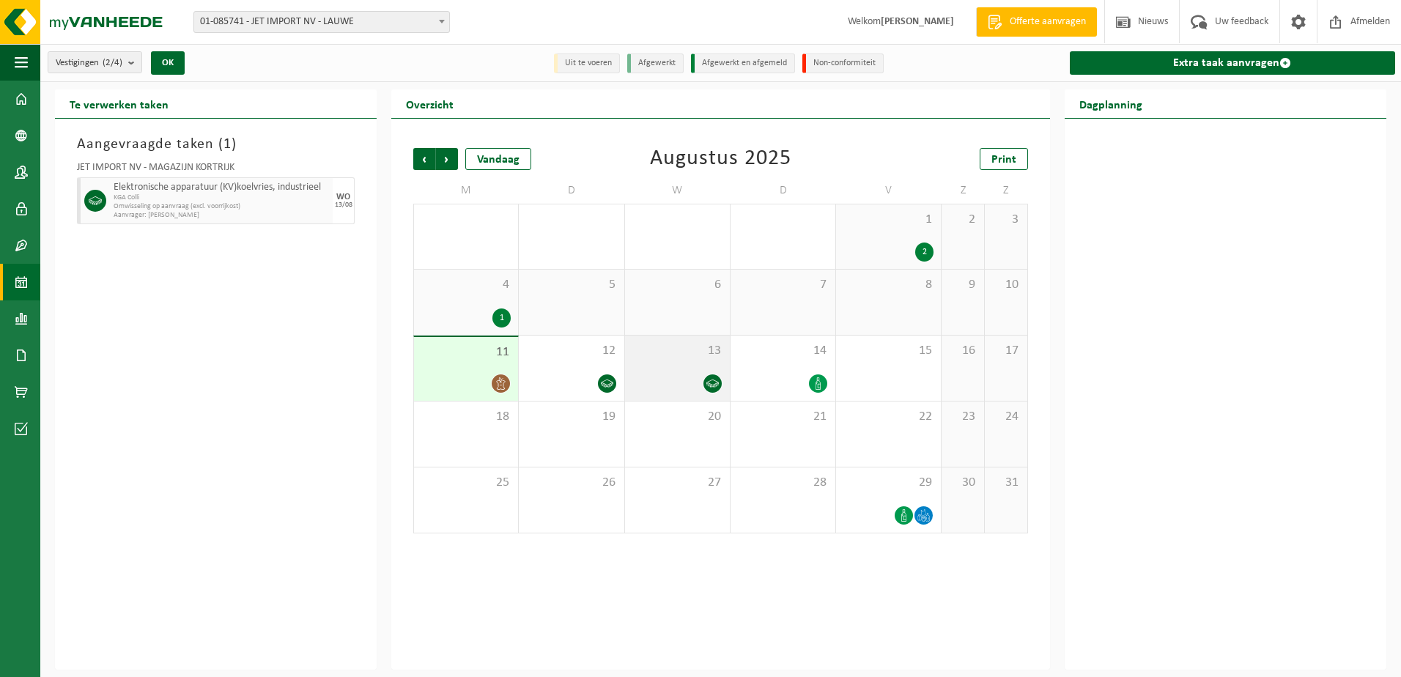
click at [690, 374] on div at bounding box center [677, 384] width 90 height 20
